Goal: Complete application form

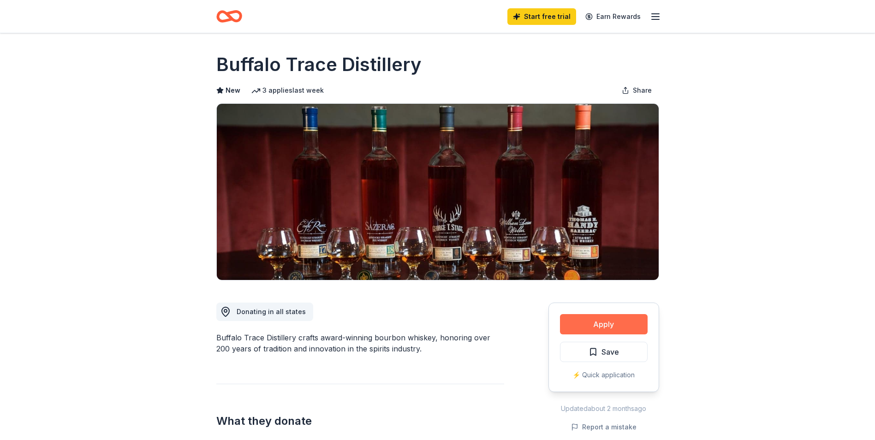
click at [599, 324] on button "Apply" at bounding box center [604, 324] width 88 height 20
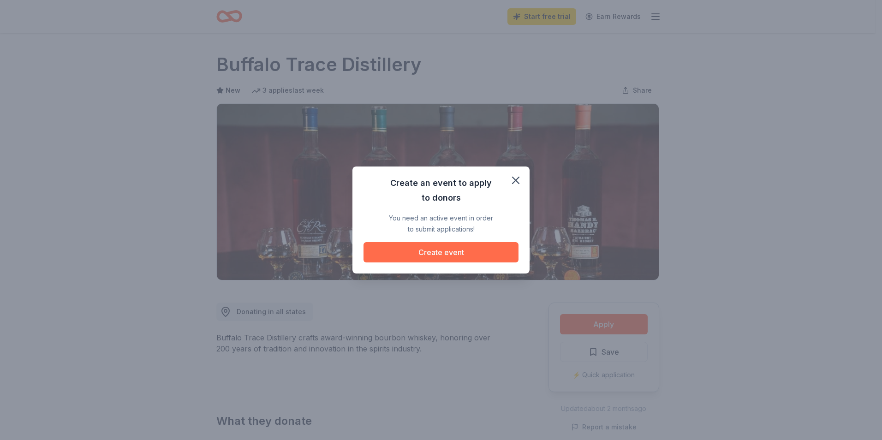
click at [434, 255] on button "Create event" at bounding box center [441, 252] width 155 height 20
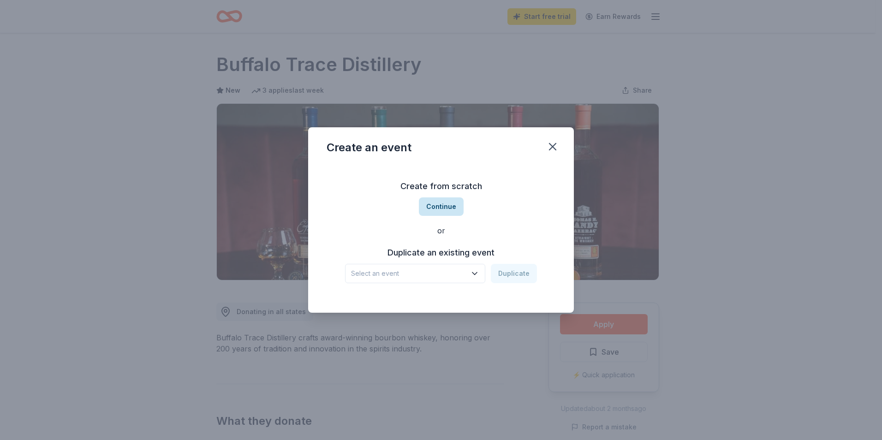
click at [431, 209] on button "Continue" at bounding box center [441, 206] width 45 height 18
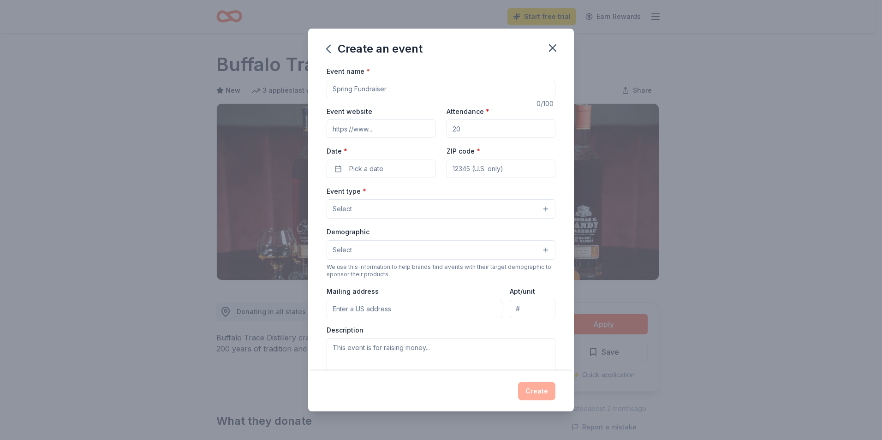
click at [362, 92] on input "Event name *" at bounding box center [441, 89] width 229 height 18
type input "Toast to Hope"
click at [370, 124] on input "Event website" at bounding box center [381, 128] width 109 height 18
type input "www.ncmhabitat.org"
drag, startPoint x: 471, startPoint y: 128, endPoint x: 438, endPoint y: 129, distance: 33.2
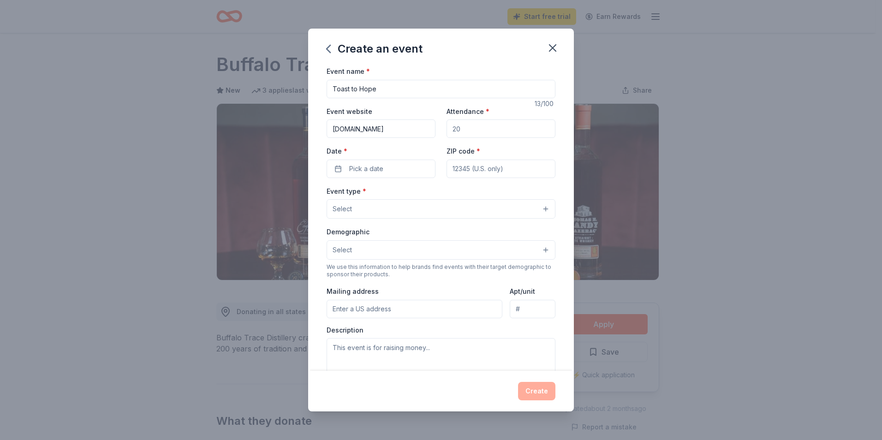
click at [438, 129] on div "Event website www.ncmhabitat.org Attendance * Date * Pick a date ZIP code *" at bounding box center [441, 142] width 229 height 72
type input "150"
click at [393, 170] on button "Pick a date" at bounding box center [381, 169] width 109 height 18
click at [429, 194] on button "Go to next month" at bounding box center [429, 193] width 13 height 13
click at [391, 271] on button "16" at bounding box center [396, 268] width 17 height 17
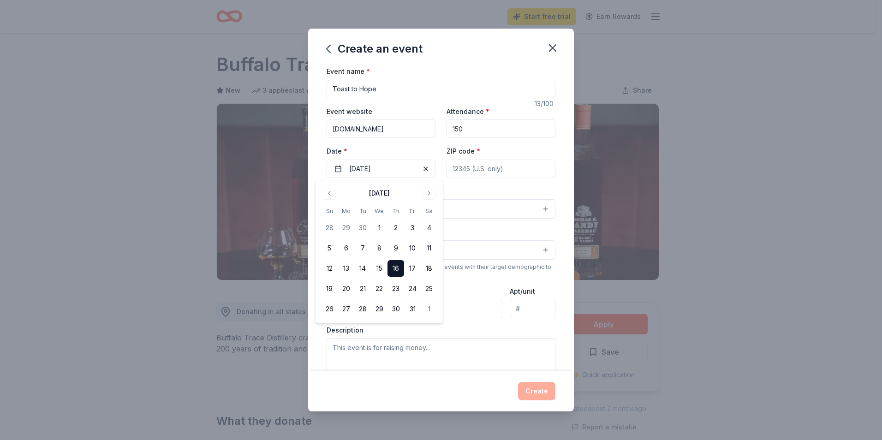
click at [519, 171] on input "ZIP code *" at bounding box center [501, 169] width 109 height 18
type input "01453"
click at [382, 206] on button "Select" at bounding box center [441, 208] width 229 height 19
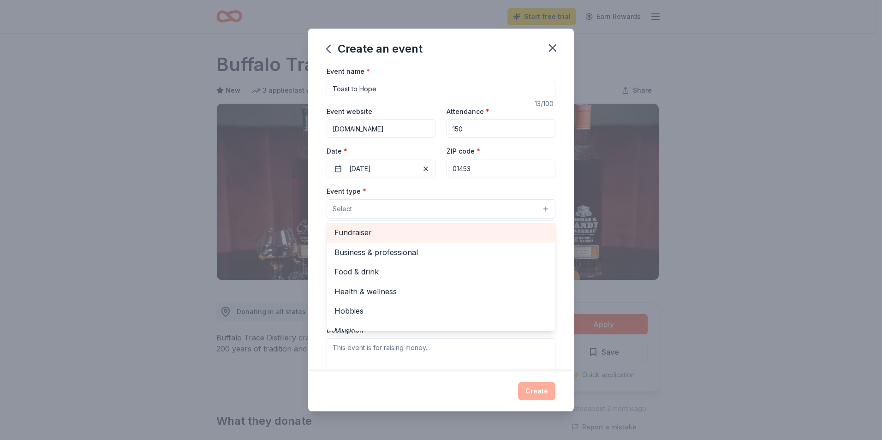
click at [448, 234] on span "Fundraiser" at bounding box center [440, 233] width 213 height 12
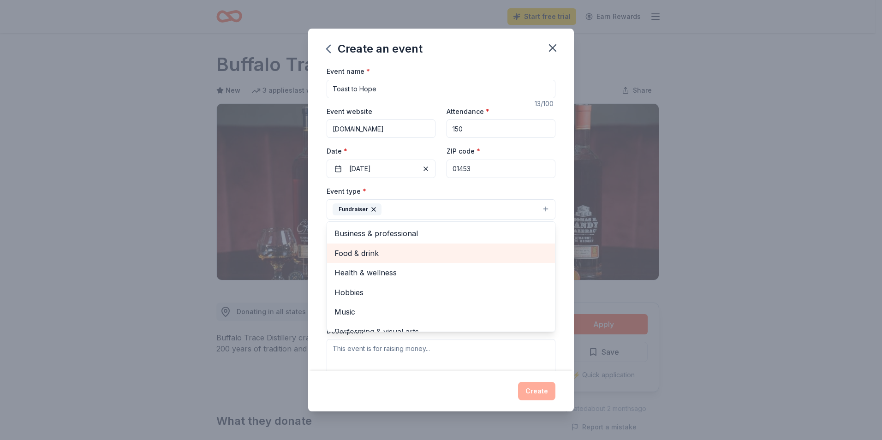
click at [415, 254] on span "Food & drink" at bounding box center [440, 253] width 213 height 12
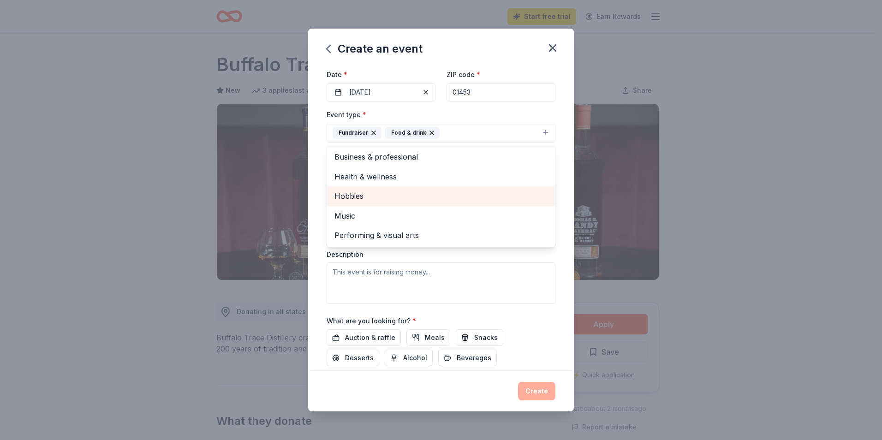
scroll to position [92, 0]
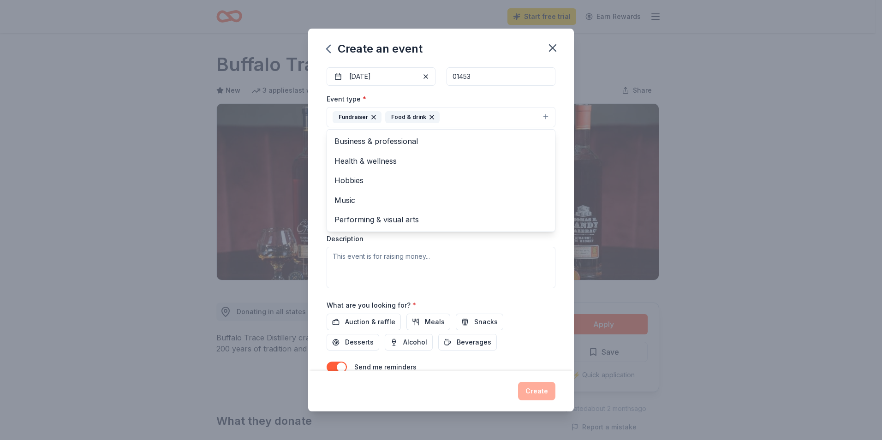
click at [558, 263] on div "Event name * Toast to Hope 13 /100 Event website www.ncmhabitat.org Attendance …" at bounding box center [441, 218] width 266 height 305
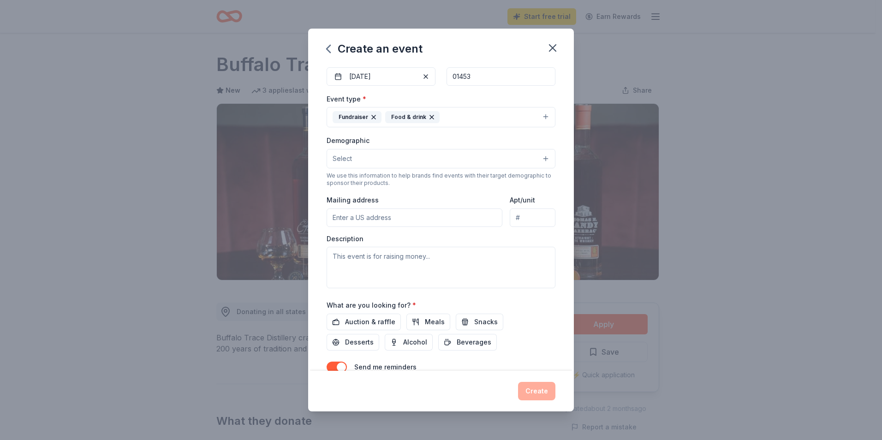
click at [402, 220] on input "Mailing address" at bounding box center [415, 218] width 176 height 18
type input "3 Park Street"
type input "Suite 203"
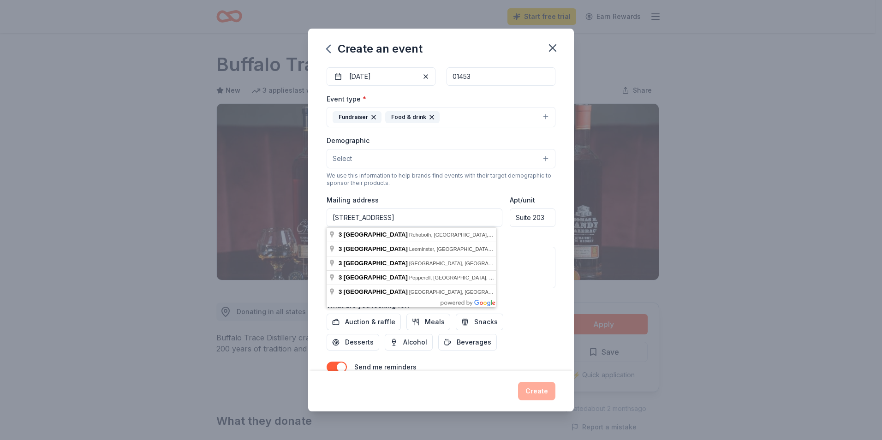
type input "3 Park Street"
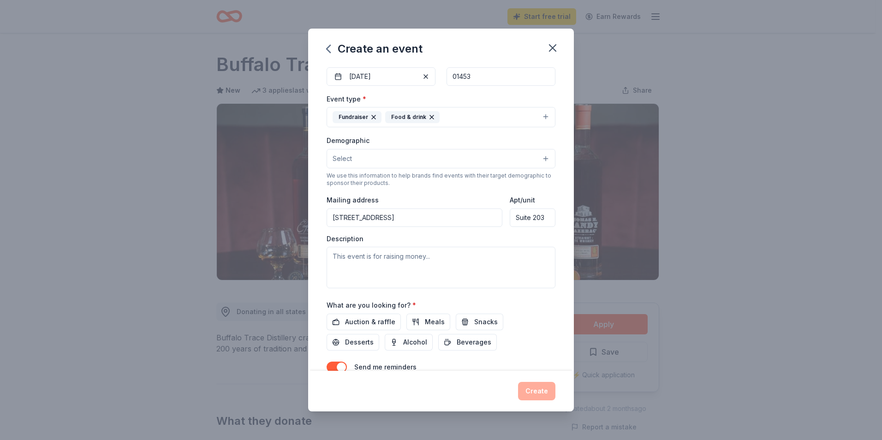
click at [507, 239] on div "Description" at bounding box center [441, 261] width 229 height 54
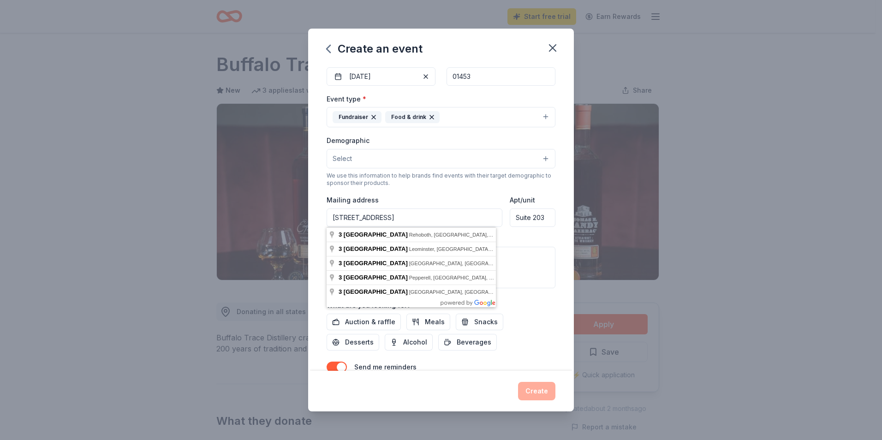
click at [402, 220] on input "3 Park Street" at bounding box center [415, 218] width 176 height 18
click at [538, 240] on div "Description" at bounding box center [441, 261] width 229 height 54
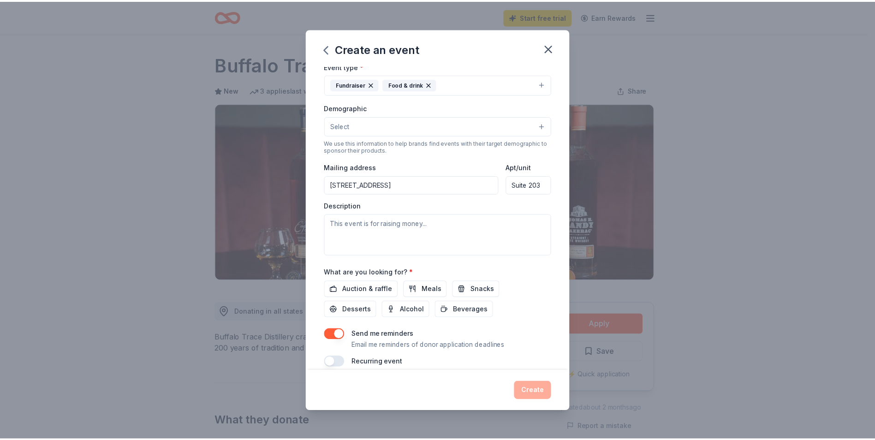
scroll to position [137, 0]
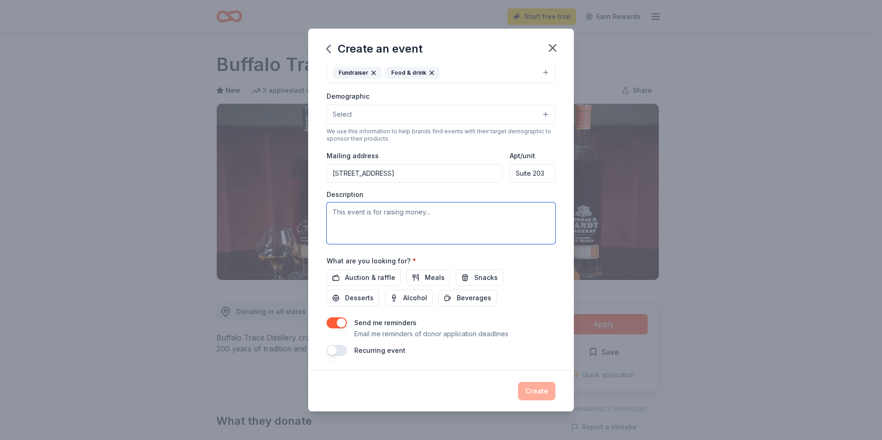
click at [390, 218] on textarea at bounding box center [441, 224] width 229 height 42
click at [410, 301] on span "Alcohol" at bounding box center [415, 298] width 24 height 11
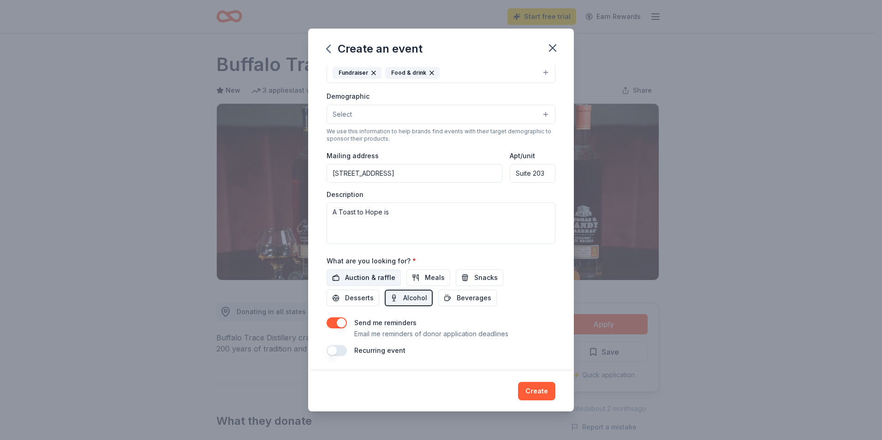
click at [380, 277] on span "Auction & raffle" at bounding box center [370, 277] width 50 height 11
click at [424, 213] on textarea "A Toast to Hope is" at bounding box center [441, 224] width 229 height 42
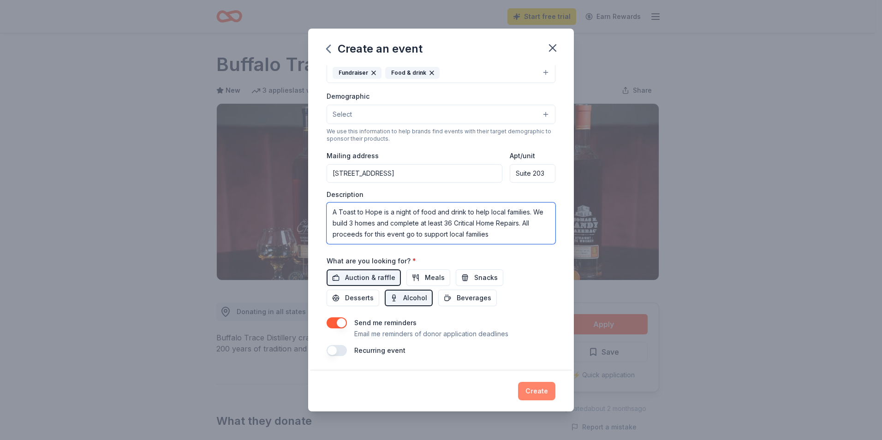
type textarea "A Toast to Hope is a night of food and drink to help local families. We build 3…"
click at [531, 390] on button "Create" at bounding box center [536, 391] width 37 height 18
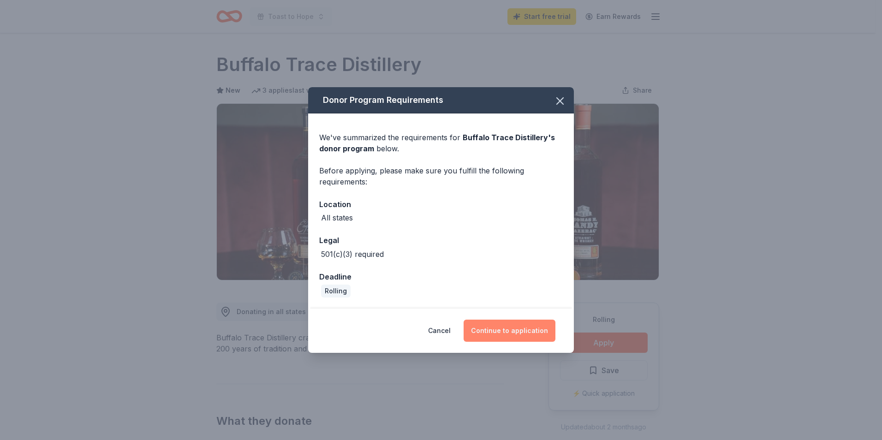
click at [508, 323] on button "Continue to application" at bounding box center [510, 331] width 92 height 22
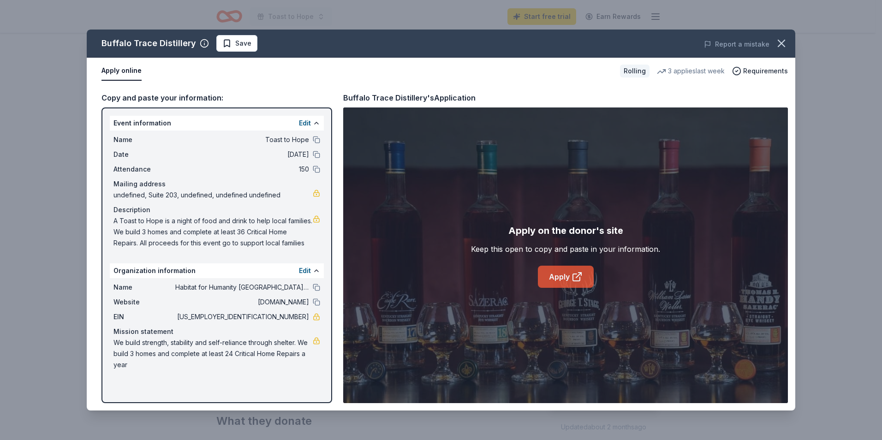
click at [573, 277] on icon at bounding box center [576, 277] width 7 height 7
click at [785, 39] on icon "button" at bounding box center [781, 43] width 13 height 13
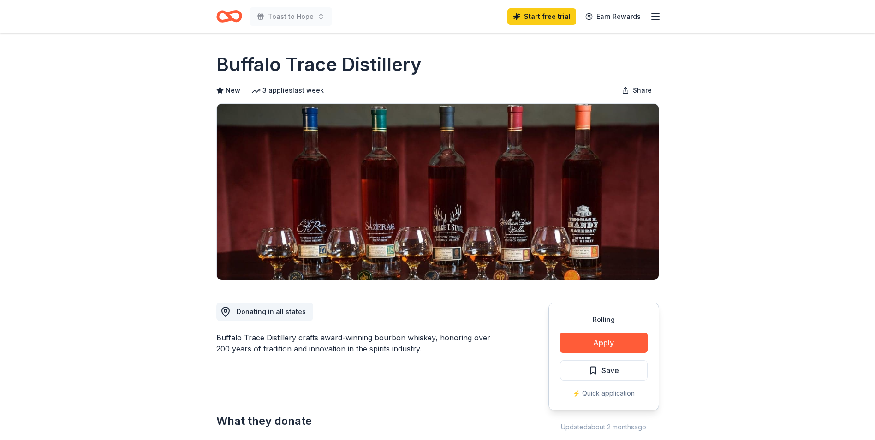
click at [224, 19] on icon "Home" at bounding box center [229, 17] width 26 height 22
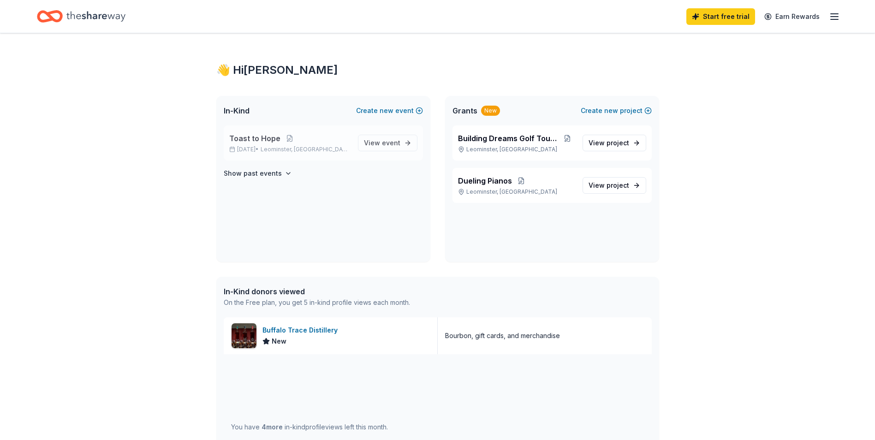
click at [288, 146] on span "Leominster, MA" at bounding box center [306, 149] width 90 height 7
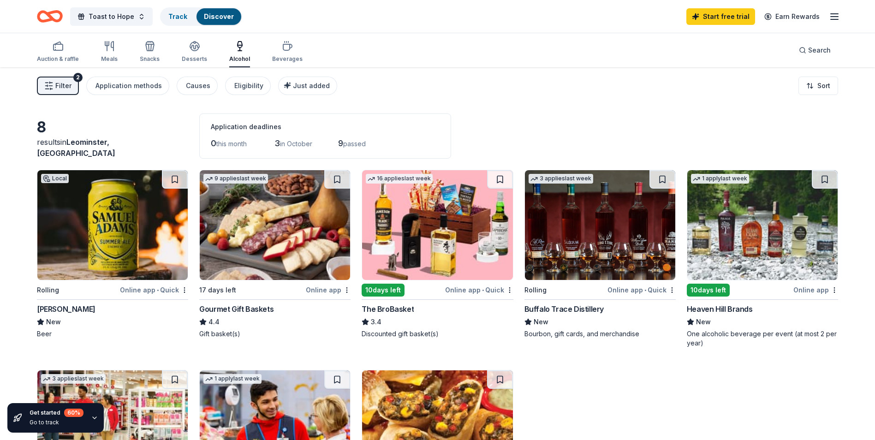
click at [715, 316] on div "Heaven Hill Brands New One alcoholic beverage per event (at most 2 per year)" at bounding box center [762, 326] width 151 height 44
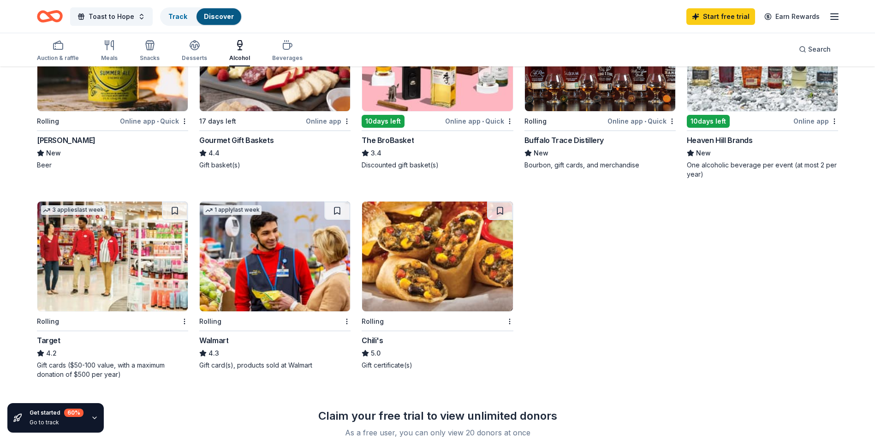
scroll to position [185, 0]
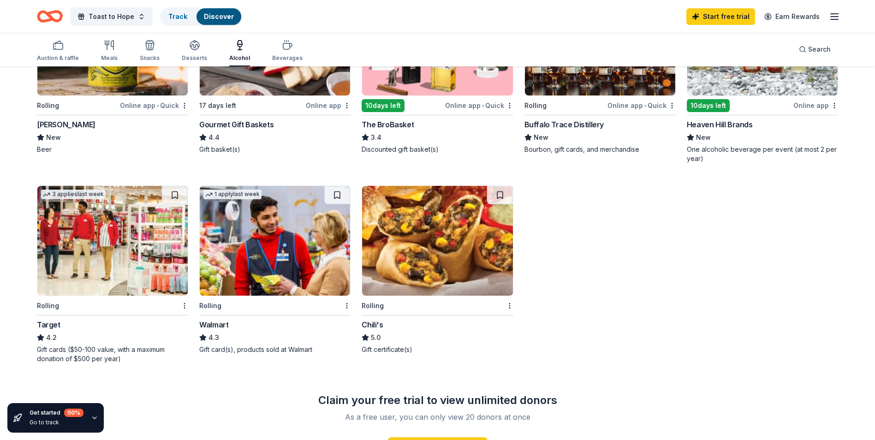
click at [112, 273] on img at bounding box center [112, 241] width 150 height 110
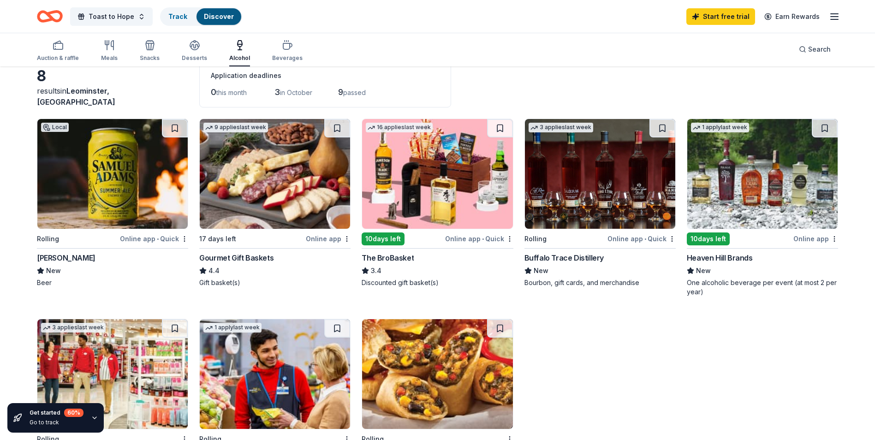
scroll to position [46, 0]
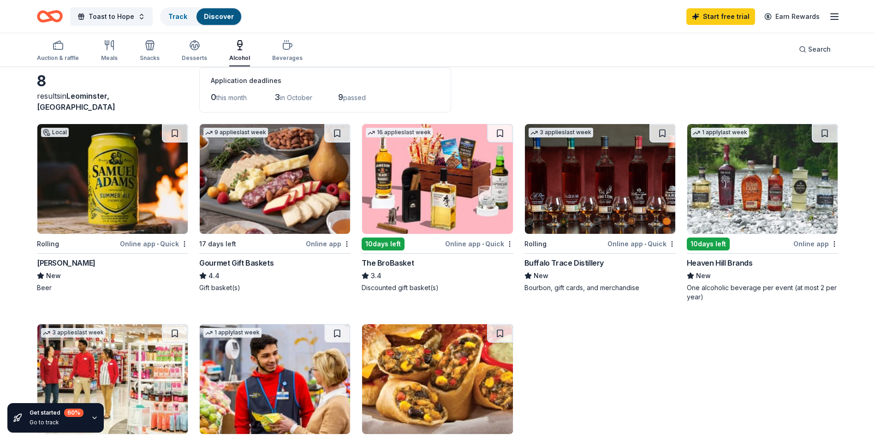
click at [116, 185] on img at bounding box center [112, 179] width 150 height 110
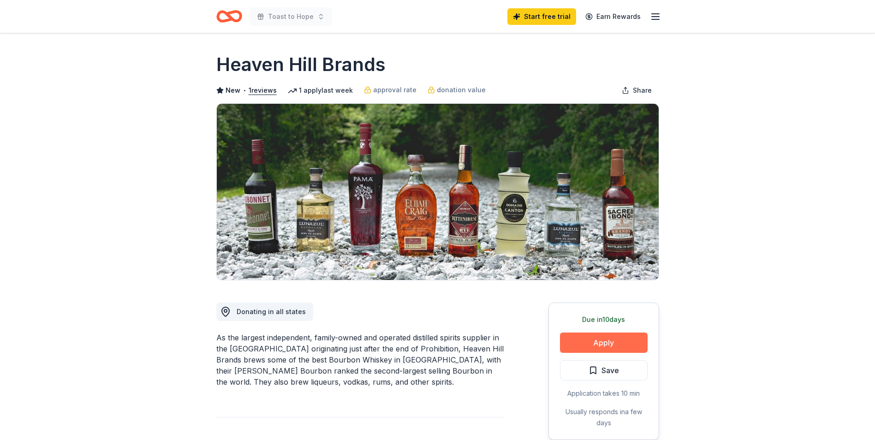
click at [616, 345] on button "Apply" at bounding box center [604, 343] width 88 height 20
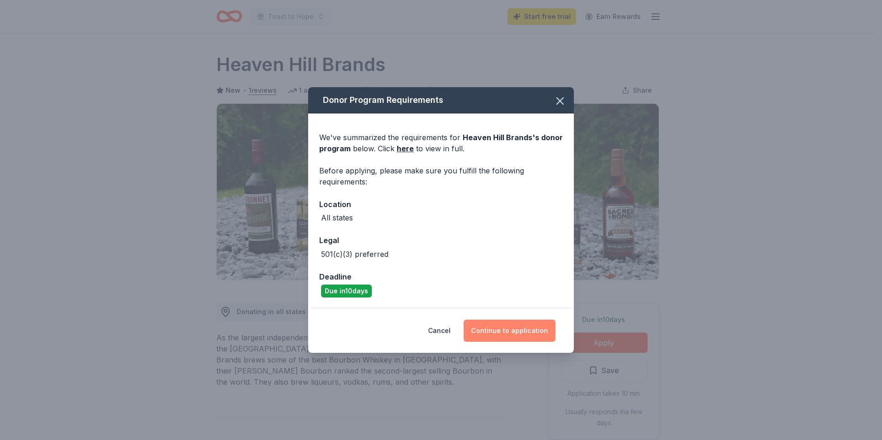
click at [500, 336] on button "Continue to application" at bounding box center [510, 331] width 92 height 22
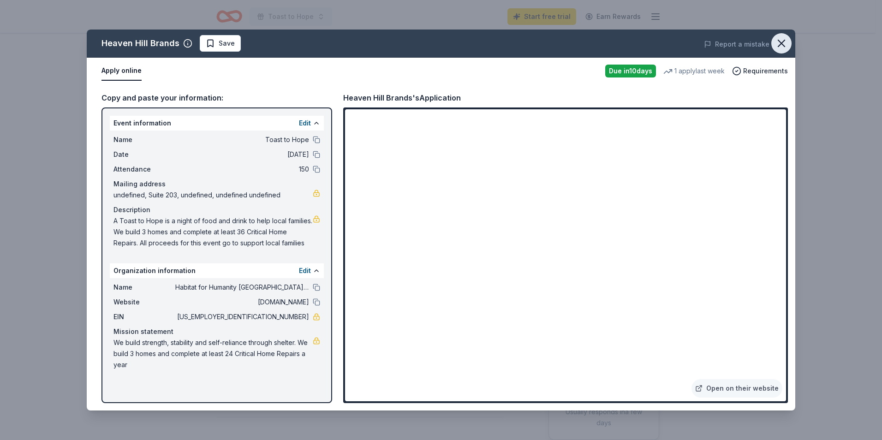
click at [786, 43] on icon "button" at bounding box center [781, 43] width 13 height 13
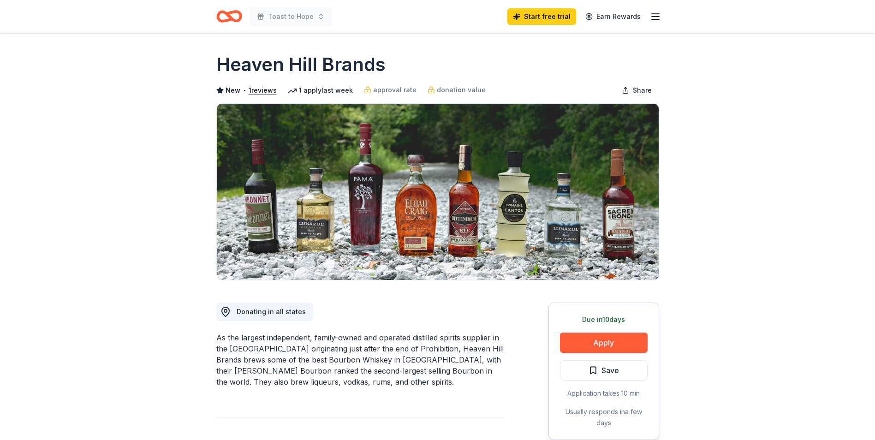
click at [231, 14] on icon "Home" at bounding box center [229, 17] width 26 height 22
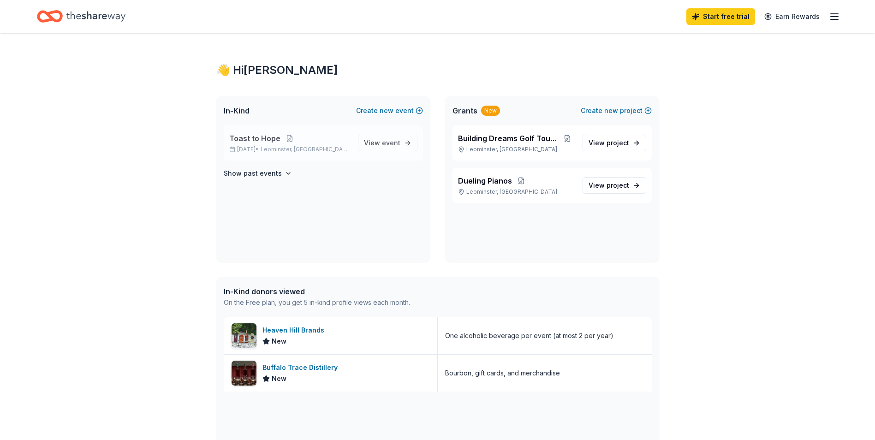
click at [243, 136] on span "Toast to Hope" at bounding box center [254, 138] width 51 height 11
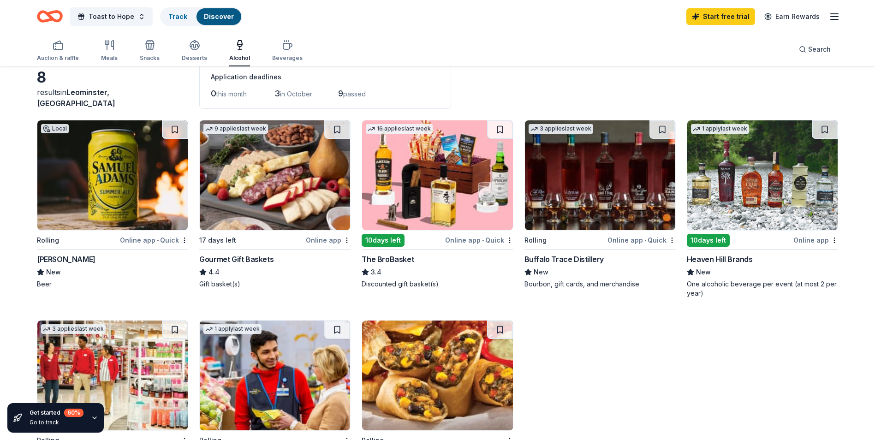
scroll to position [46, 0]
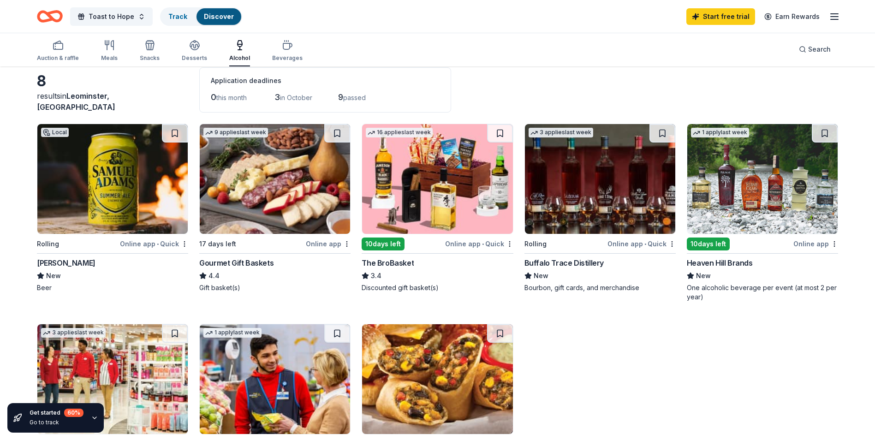
click at [429, 190] on img at bounding box center [437, 179] width 150 height 110
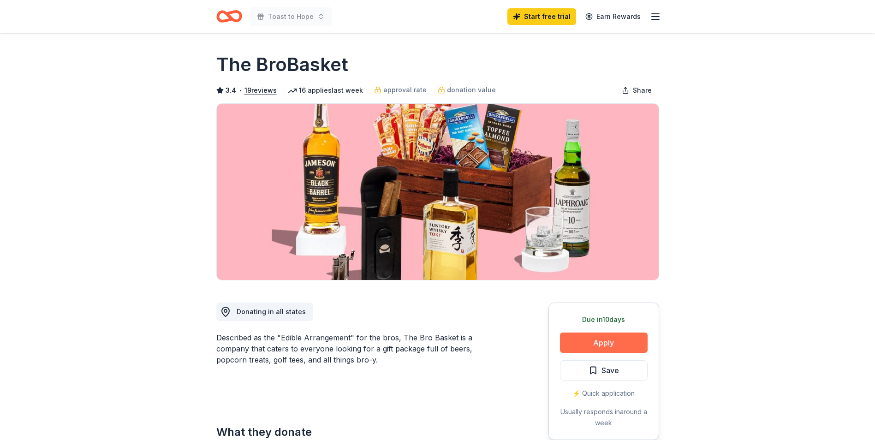
click at [615, 344] on button "Apply" at bounding box center [604, 343] width 88 height 20
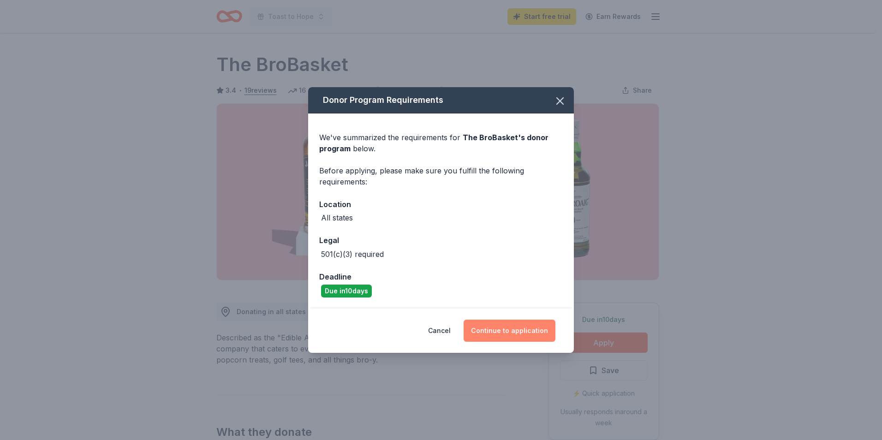
click at [503, 327] on button "Continue to application" at bounding box center [510, 331] width 92 height 22
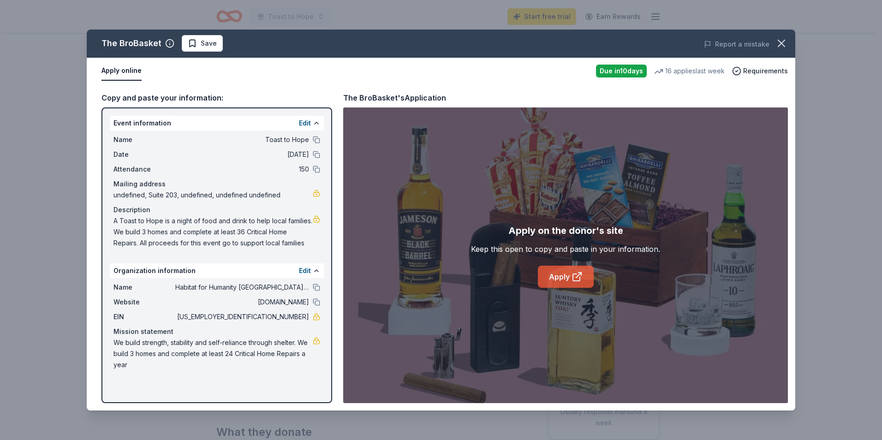
click at [561, 281] on link "Apply" at bounding box center [566, 277] width 56 height 22
click at [779, 39] on icon "button" at bounding box center [781, 43] width 13 height 13
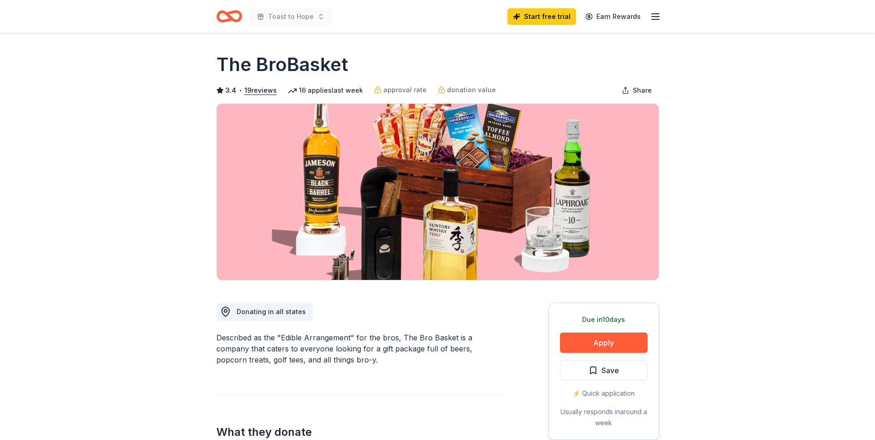
click at [229, 10] on icon "Home" at bounding box center [229, 17] width 26 height 22
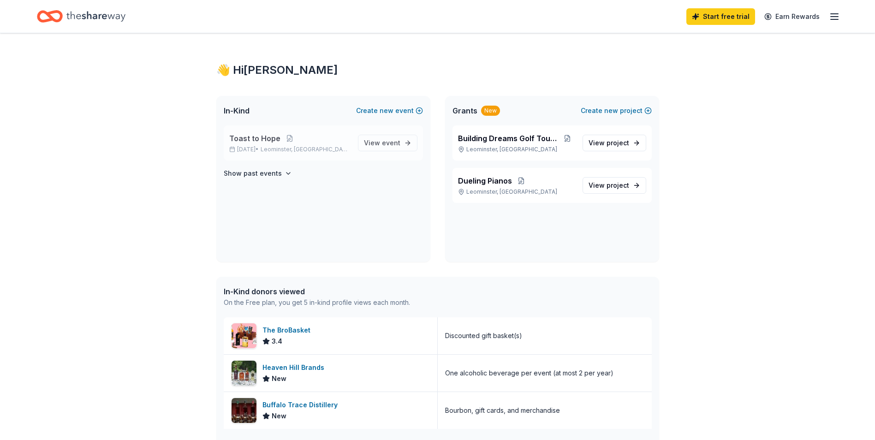
click at [245, 140] on span "Toast to Hope" at bounding box center [254, 138] width 51 height 11
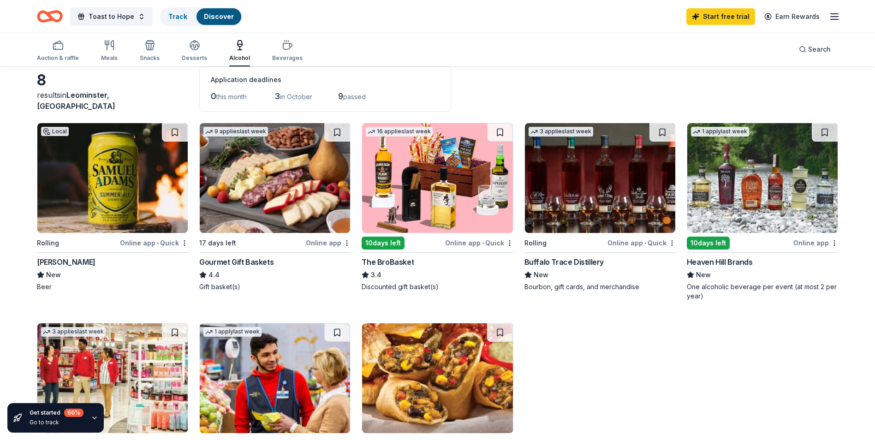
scroll to position [46, 0]
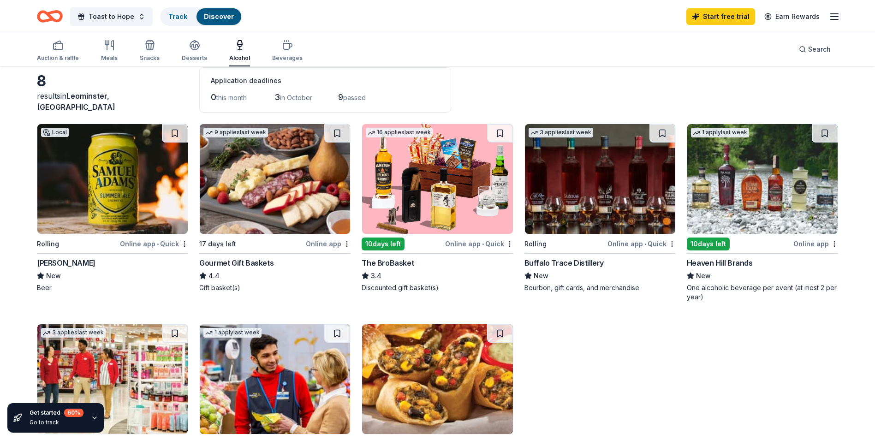
click at [263, 198] on img at bounding box center [275, 179] width 150 height 110
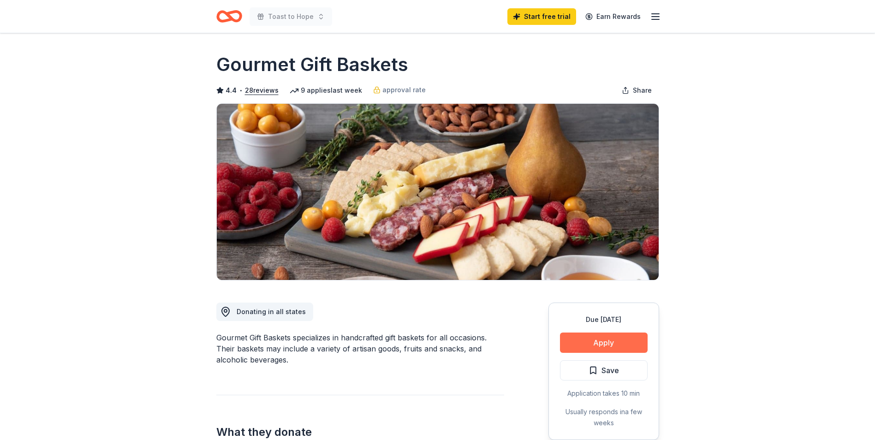
click at [616, 346] on button "Apply" at bounding box center [604, 343] width 88 height 20
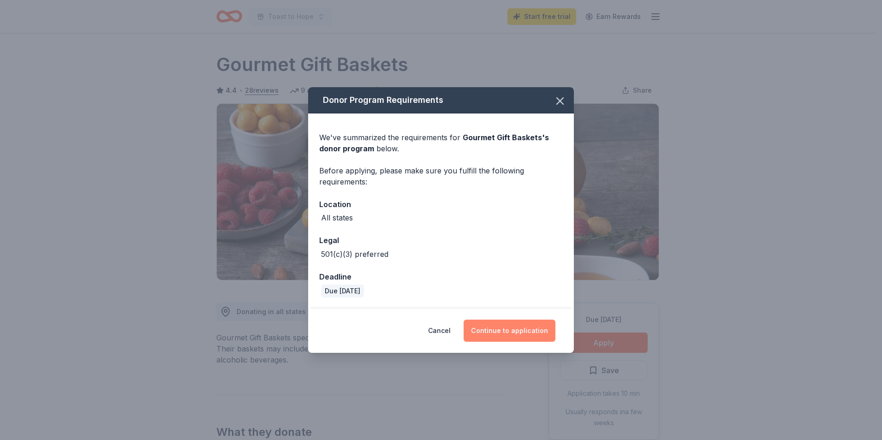
click at [514, 329] on button "Continue to application" at bounding box center [510, 331] width 92 height 22
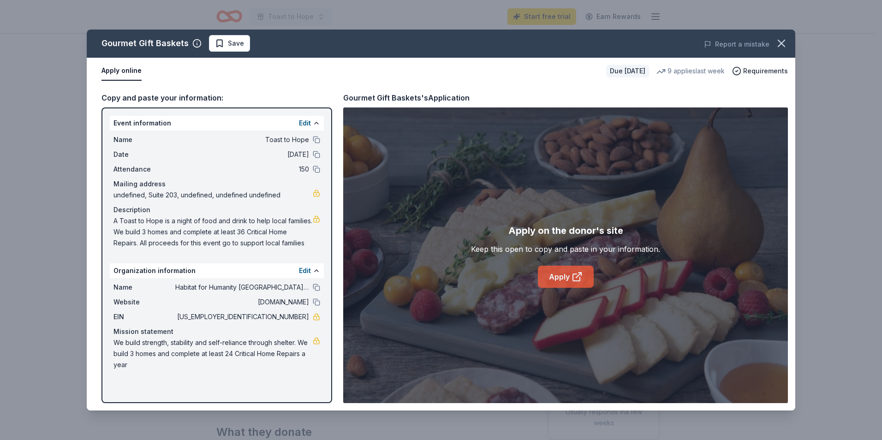
click at [557, 278] on link "Apply" at bounding box center [566, 277] width 56 height 22
click at [781, 44] on icon "button" at bounding box center [781, 43] width 6 height 6
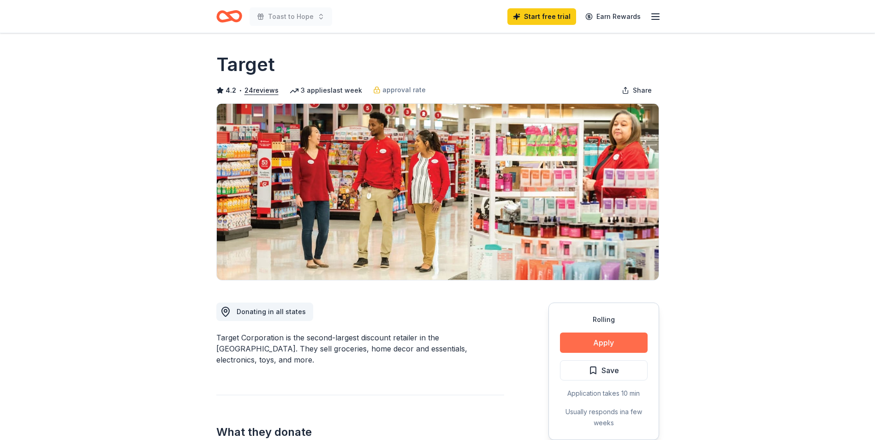
click at [591, 340] on button "Apply" at bounding box center [604, 343] width 88 height 20
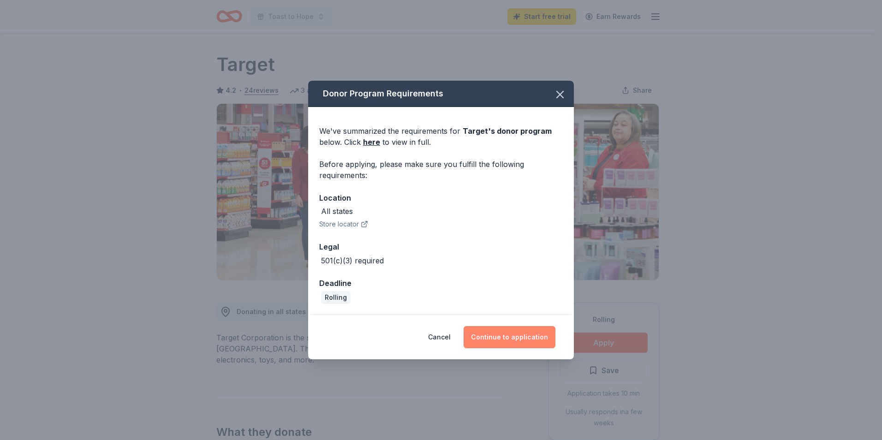
click at [506, 341] on button "Continue to application" at bounding box center [510, 337] width 92 height 22
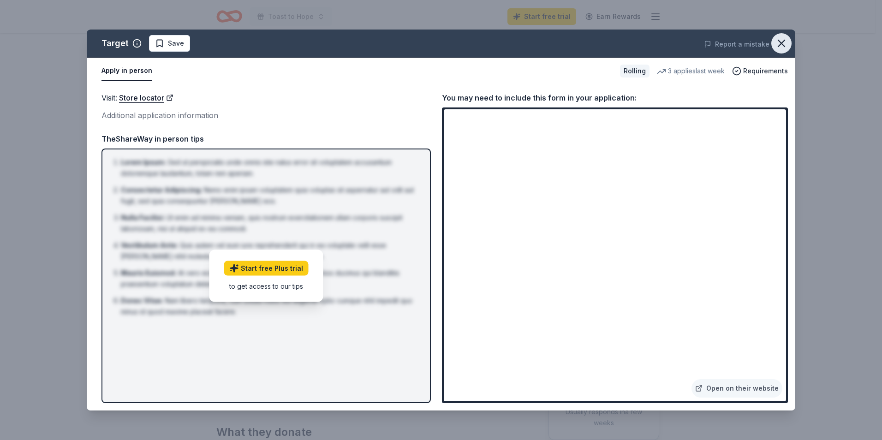
click at [784, 44] on icon "button" at bounding box center [781, 43] width 13 height 13
